Goal: Information Seeking & Learning: Learn about a topic

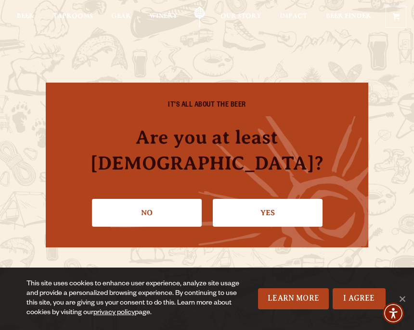
click at [266, 199] on link "Yes" at bounding box center [268, 213] width 110 height 28
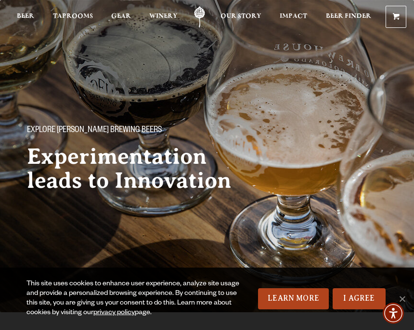
click at [366, 298] on link "I Agree" at bounding box center [358, 299] width 53 height 21
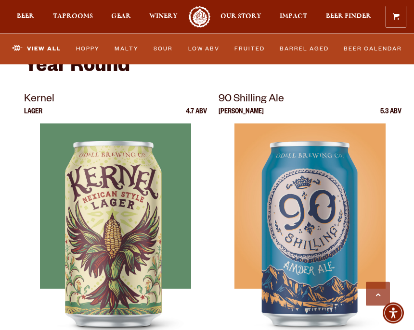
scroll to position [390, 0]
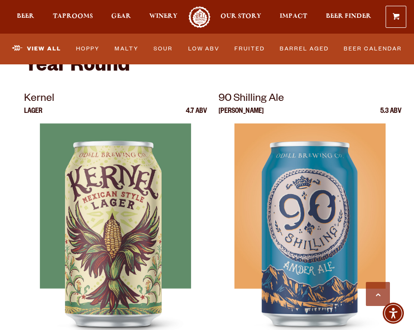
click at [45, 291] on div at bounding box center [115, 244] width 183 height 241
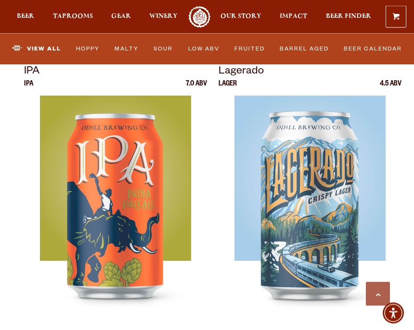
scroll to position [703, 0]
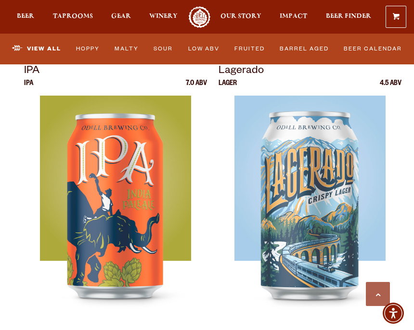
click at [118, 238] on img at bounding box center [115, 216] width 151 height 241
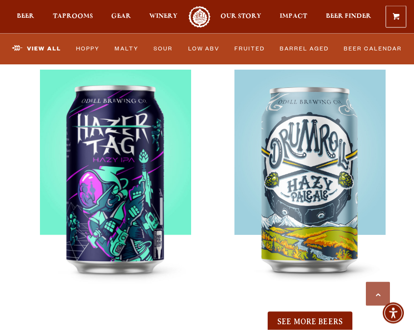
scroll to position [1868, 0]
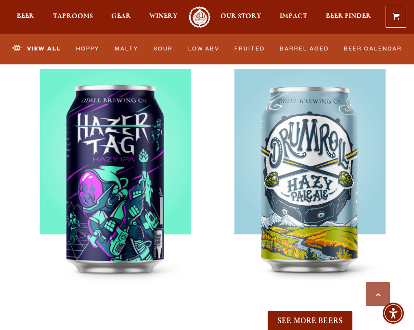
click at [304, 194] on img at bounding box center [309, 189] width 151 height 241
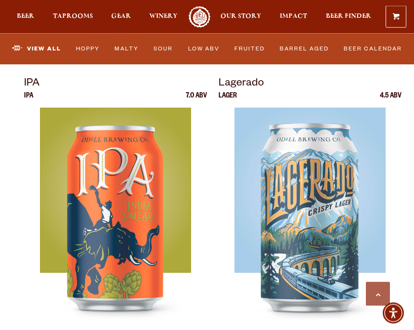
scroll to position [691, 0]
